Goal: Information Seeking & Learning: Learn about a topic

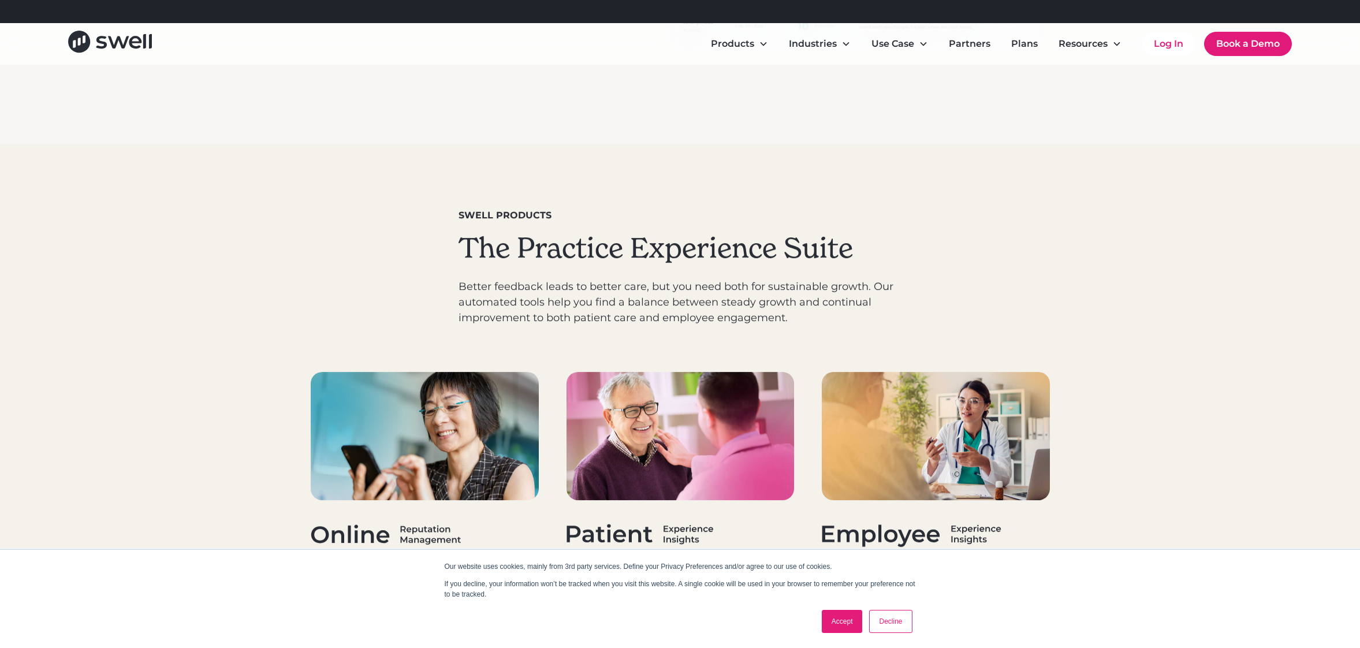
scroll to position [3397, 0]
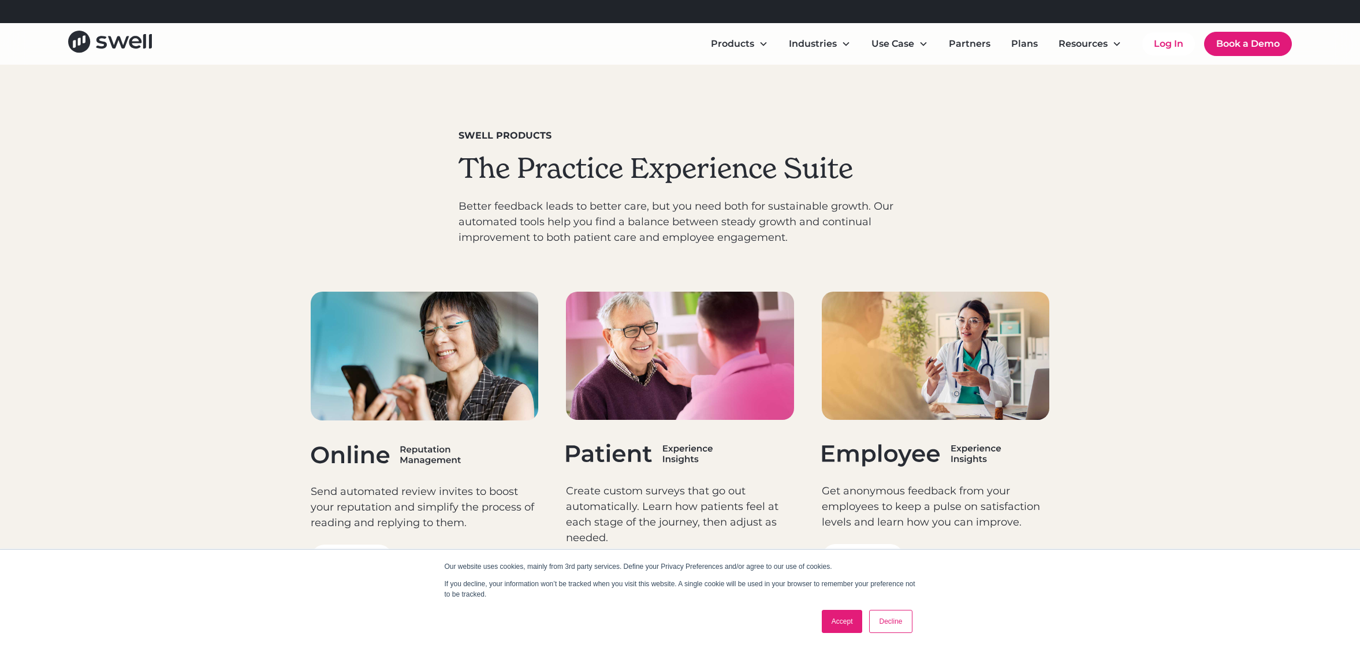
click at [896, 621] on link "Decline" at bounding box center [890, 621] width 43 height 23
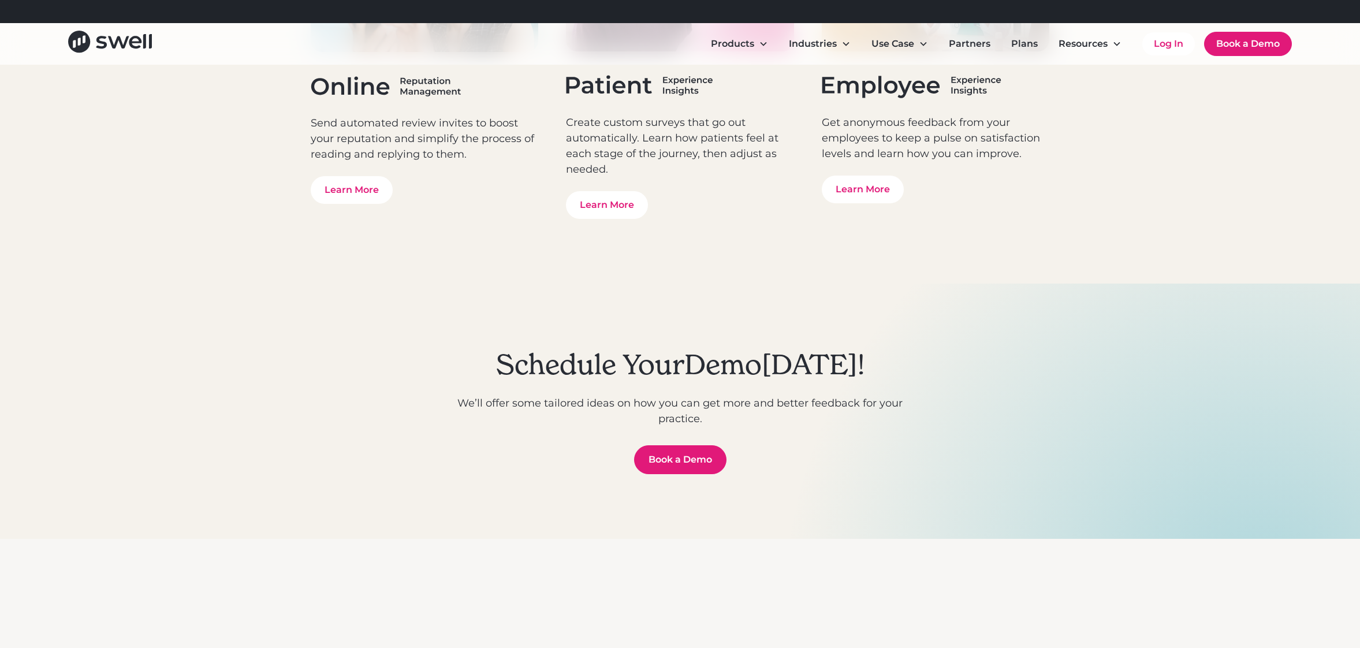
scroll to position [4028, 0]
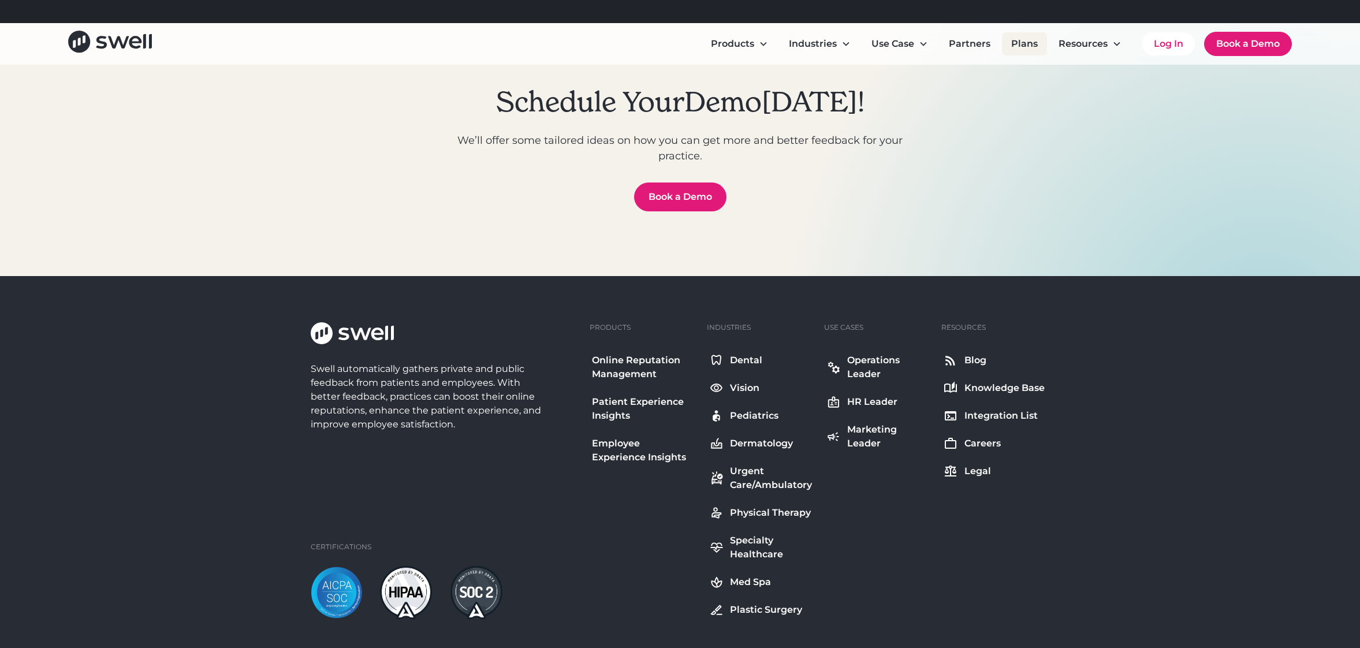
click at [1026, 45] on link "Plans" at bounding box center [1024, 43] width 45 height 23
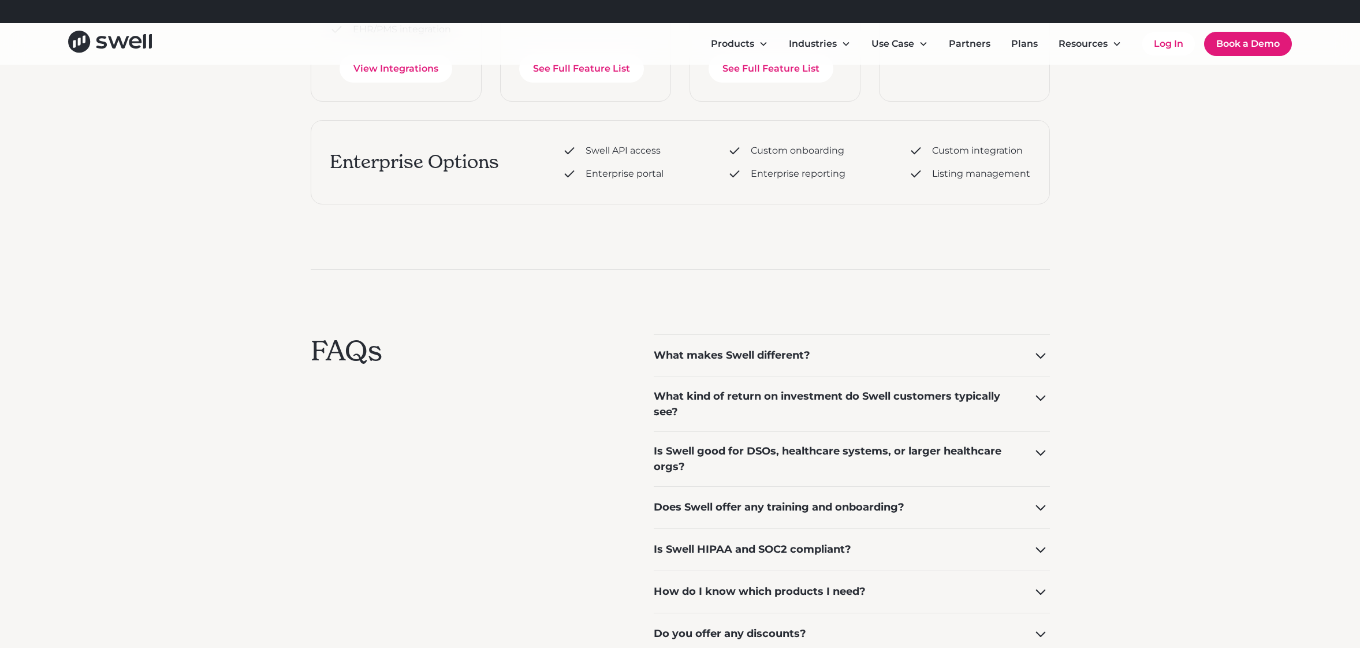
scroll to position [862, 0]
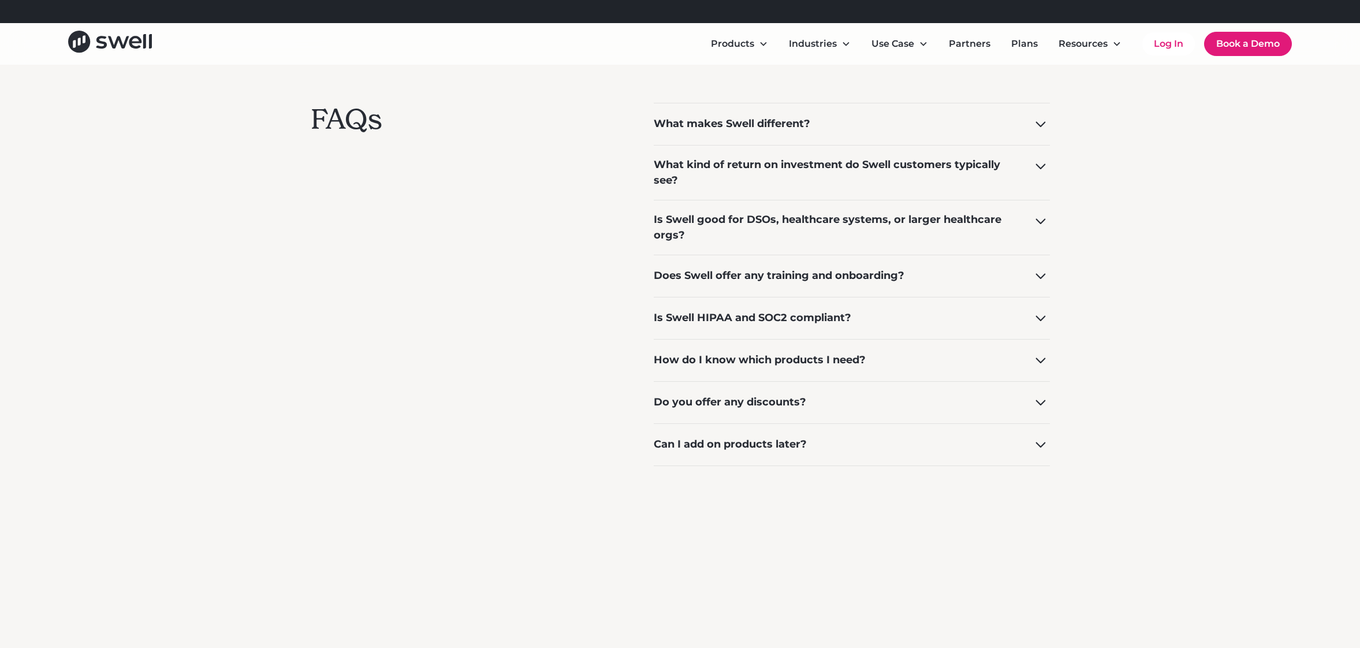
click at [1045, 120] on icon at bounding box center [1040, 124] width 18 height 18
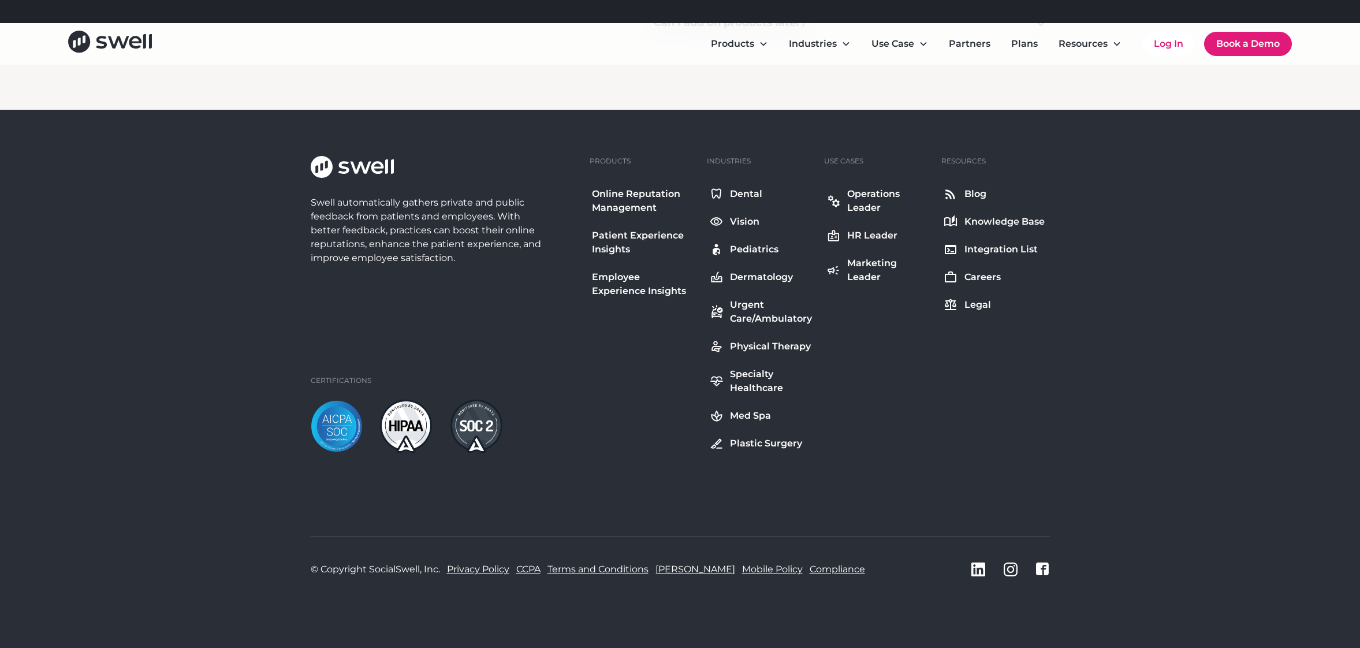
scroll to position [1435, 0]
click at [760, 444] on div "Plastic Surgery" at bounding box center [766, 444] width 72 height 14
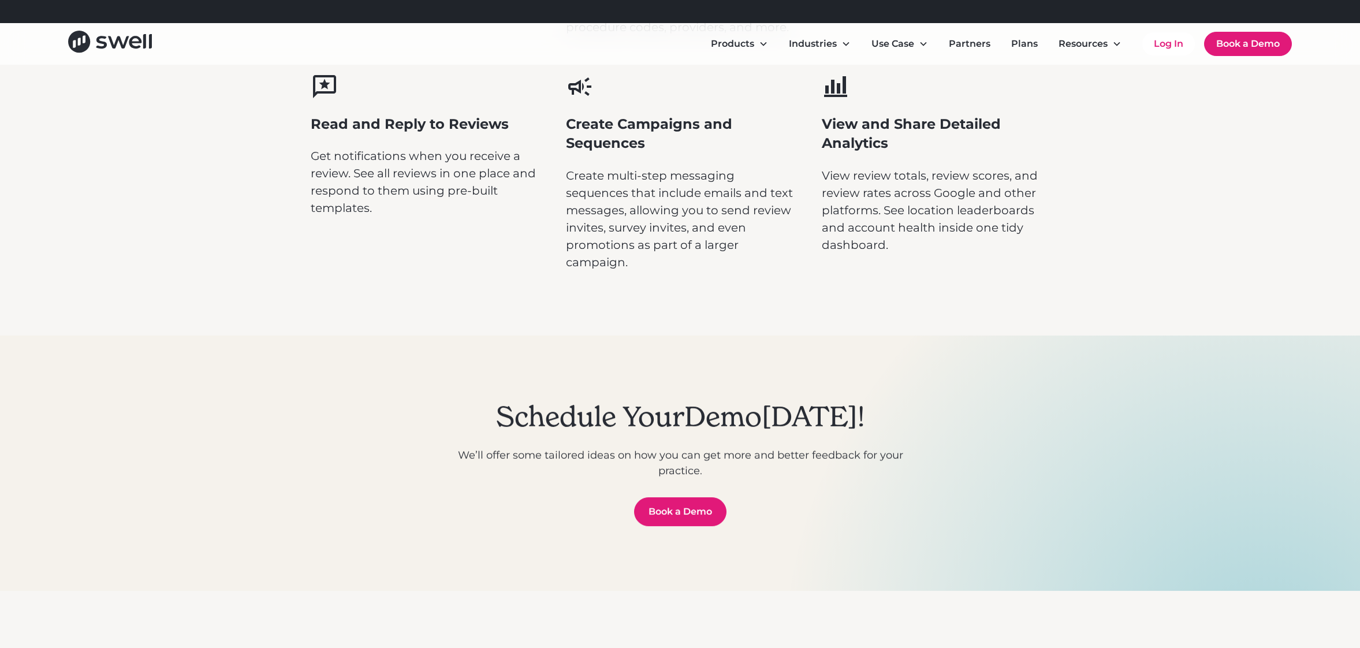
scroll to position [3548, 0]
